Goal: Task Accomplishment & Management: Use online tool/utility

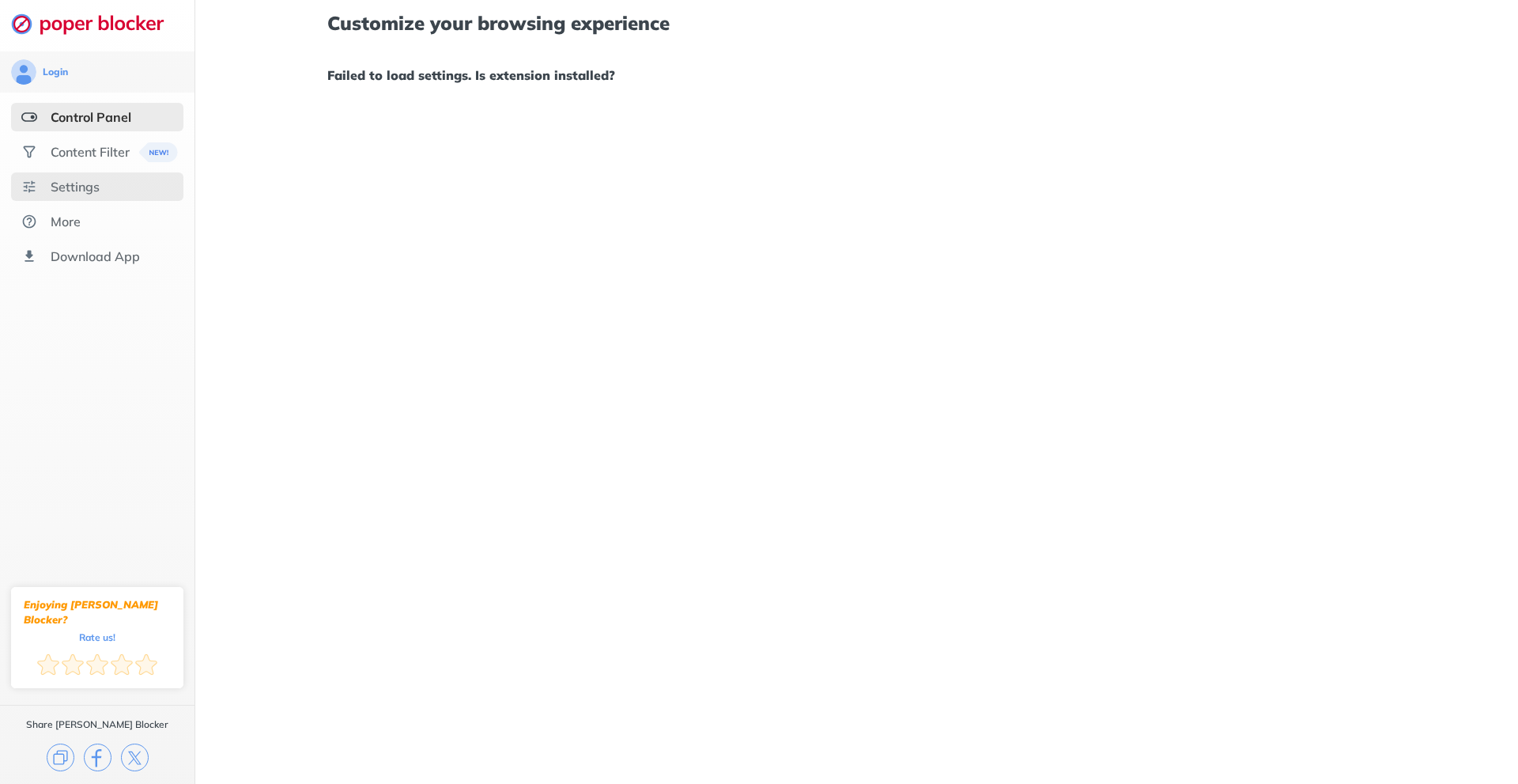
click at [102, 185] on div "Settings" at bounding box center [97, 187] width 173 height 29
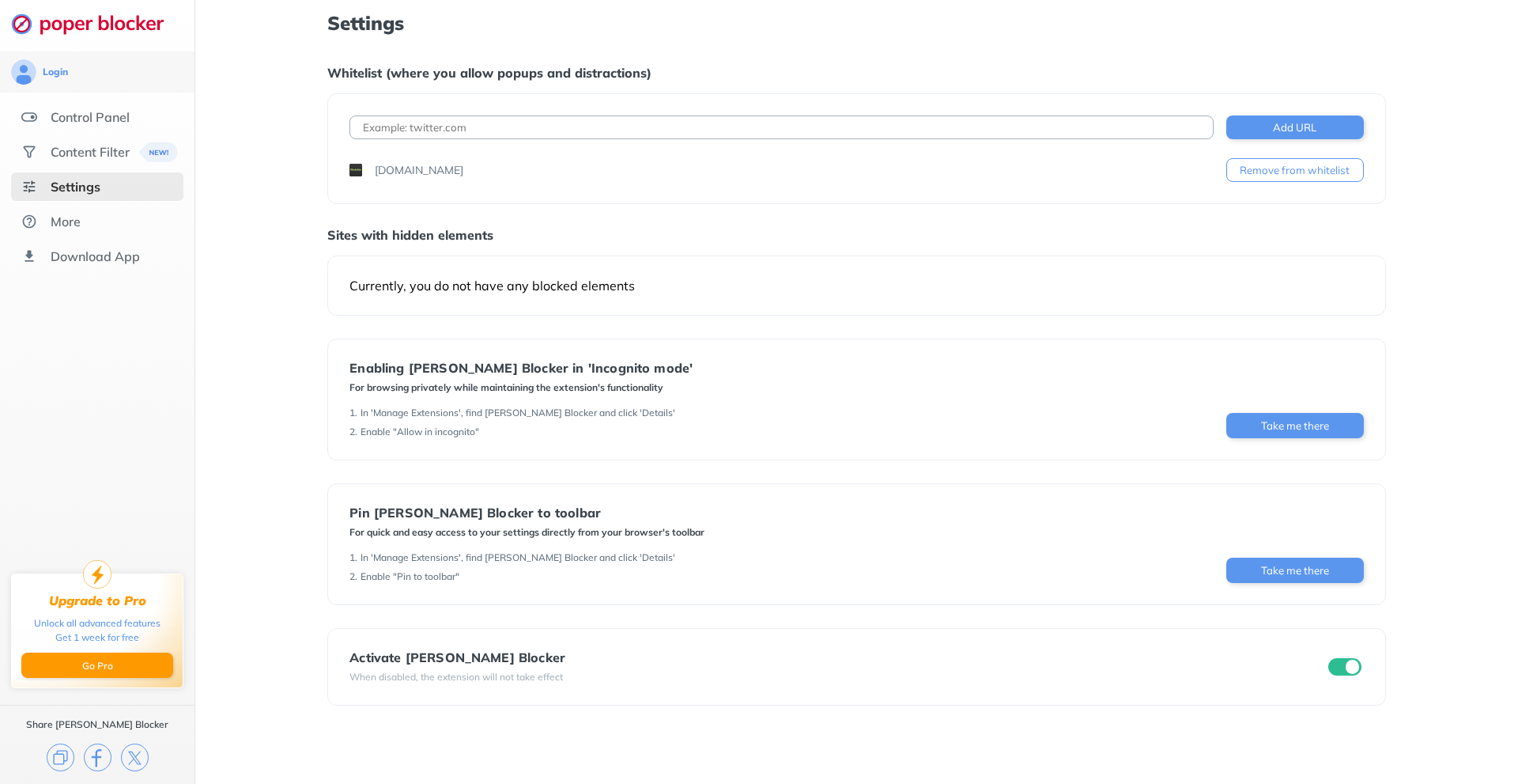
click at [560, 129] on input at bounding box center [781, 127] width 864 height 24
paste input "[URL][DOMAIN_NAME]"
type input "[URL][DOMAIN_NAME]"
click at [1269, 128] on button "Add URL" at bounding box center [1295, 127] width 138 height 24
